Goal: Task Accomplishment & Management: Manage account settings

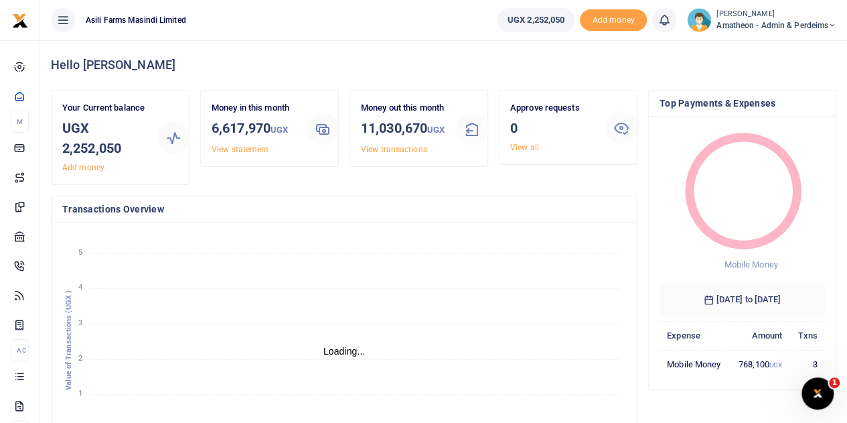
scroll to position [11, 11]
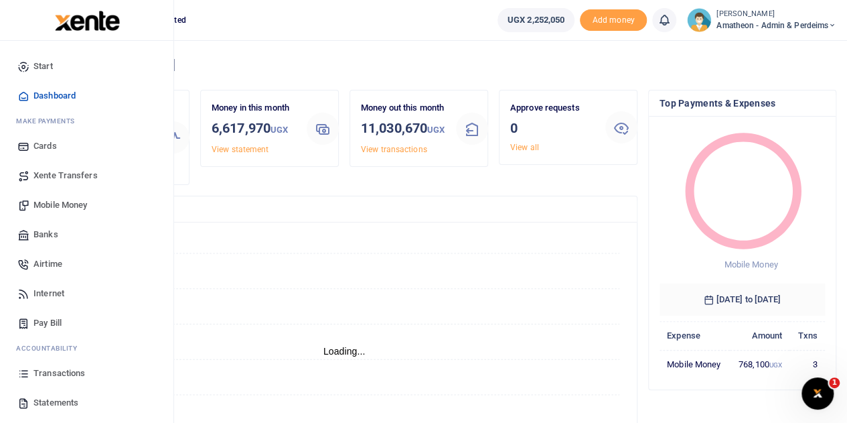
click at [27, 405] on icon at bounding box center [23, 403] width 12 height 12
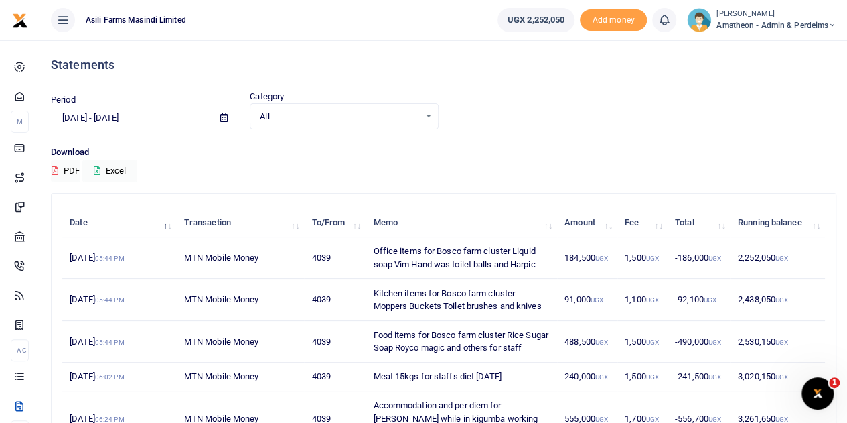
click at [224, 117] on icon at bounding box center [223, 117] width 7 height 9
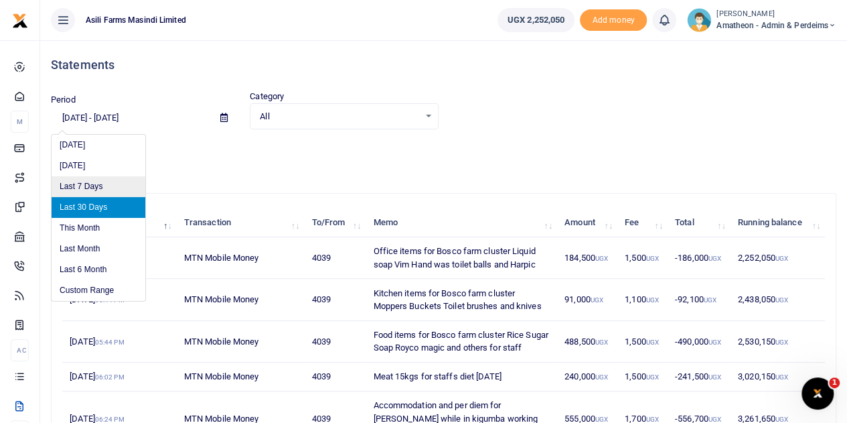
click at [90, 183] on li "Last 7 Days" at bounding box center [99, 186] width 94 height 21
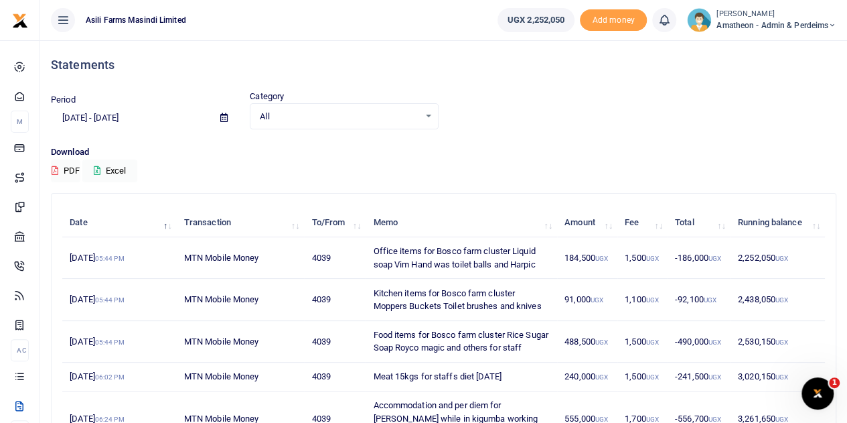
click at [222, 117] on icon at bounding box center [223, 117] width 7 height 9
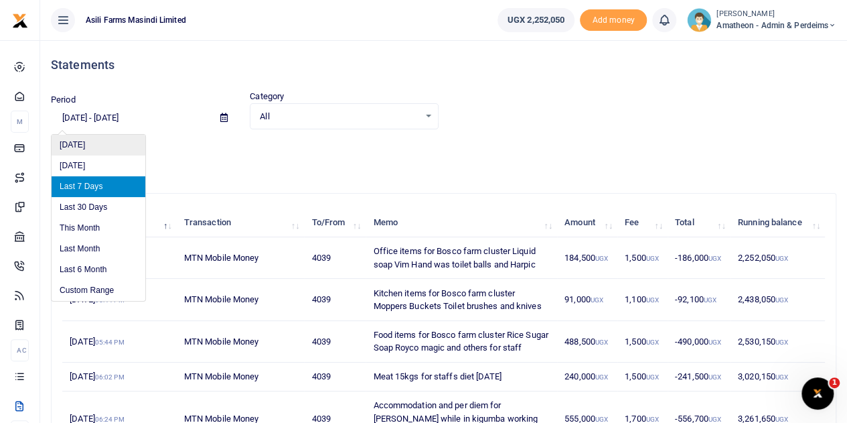
click at [86, 148] on li "[DATE]" at bounding box center [99, 145] width 94 height 21
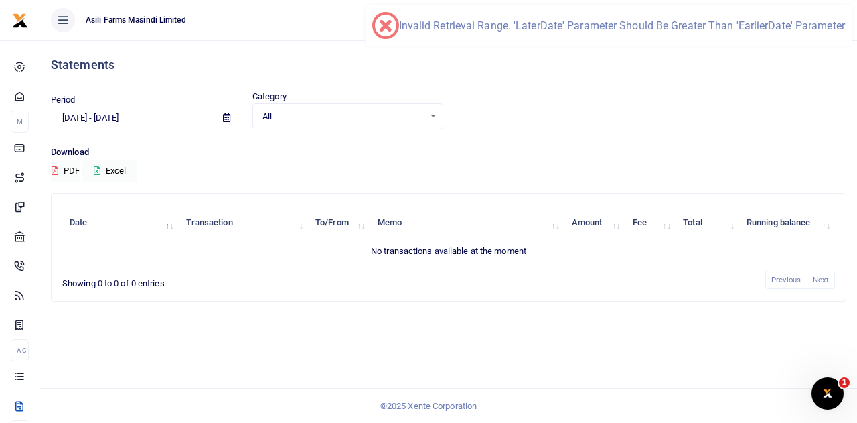
click at [224, 116] on icon at bounding box center [226, 117] width 7 height 9
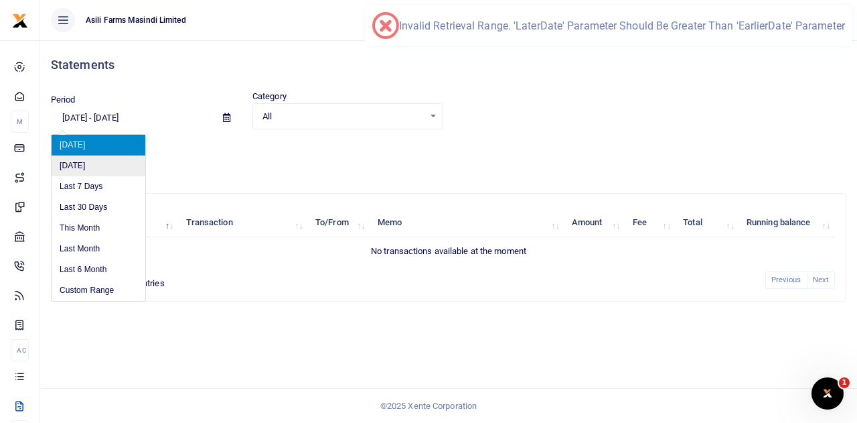
click at [70, 162] on li "[DATE]" at bounding box center [99, 165] width 94 height 21
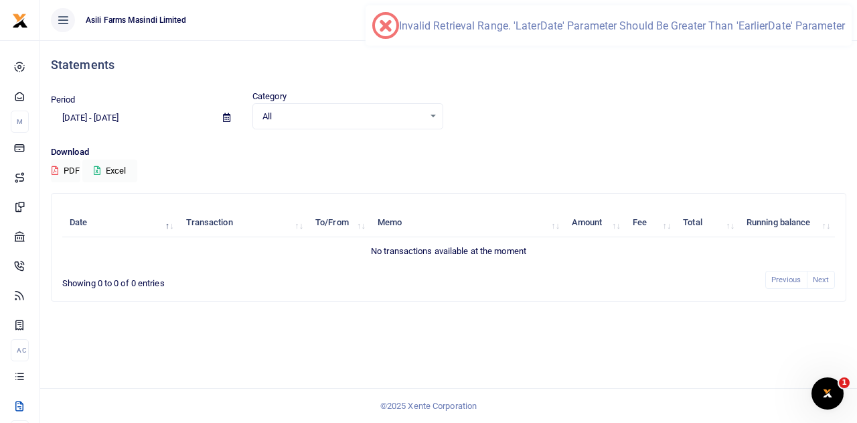
click at [226, 116] on icon at bounding box center [226, 117] width 7 height 9
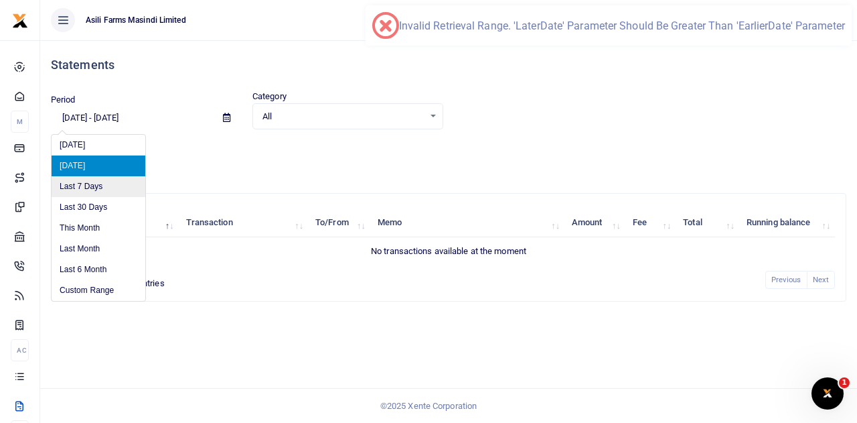
click at [82, 184] on li "Last 7 Days" at bounding box center [99, 186] width 94 height 21
type input "10/01/2025 - 10/07/2025"
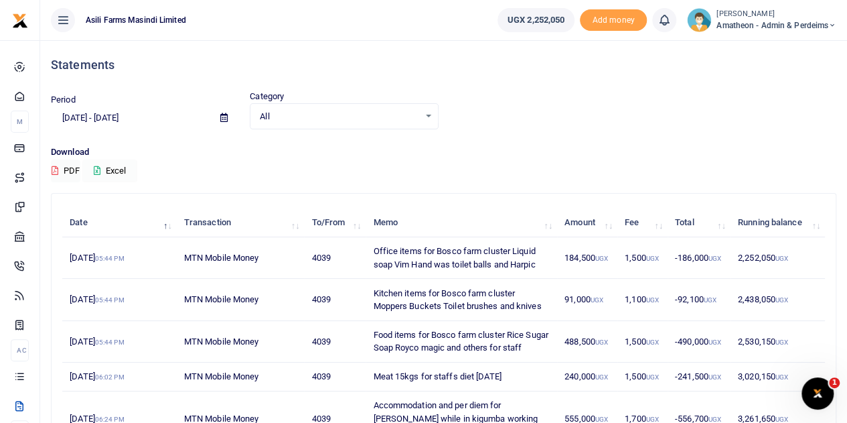
click at [102, 169] on button "Excel" at bounding box center [109, 170] width 55 height 23
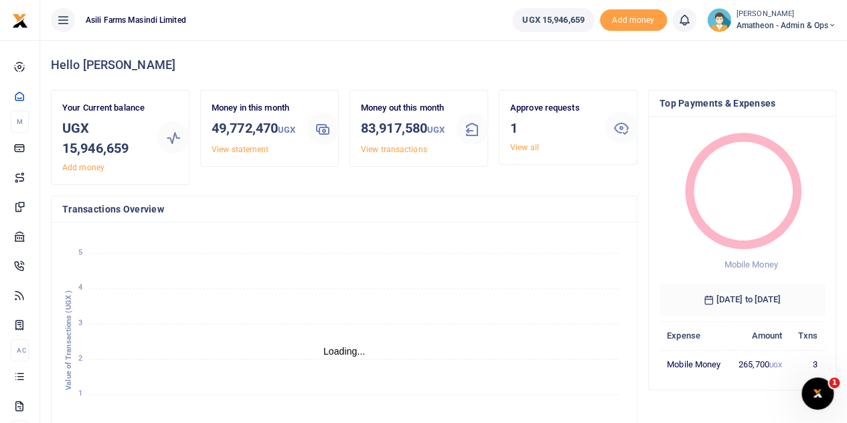
scroll to position [11, 11]
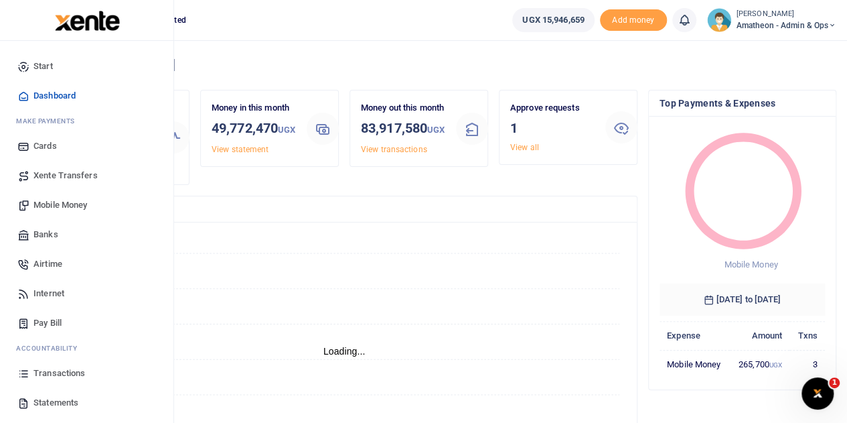
click at [46, 372] on span "Transactions" at bounding box center [59, 372] width 52 height 13
